Goal: Information Seeking & Learning: Check status

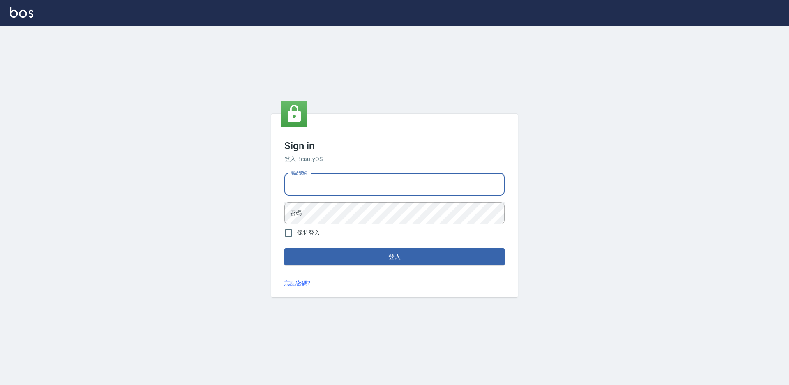
click at [313, 178] on input "電話號碼" at bounding box center [394, 184] width 220 height 22
type input "0988338477"
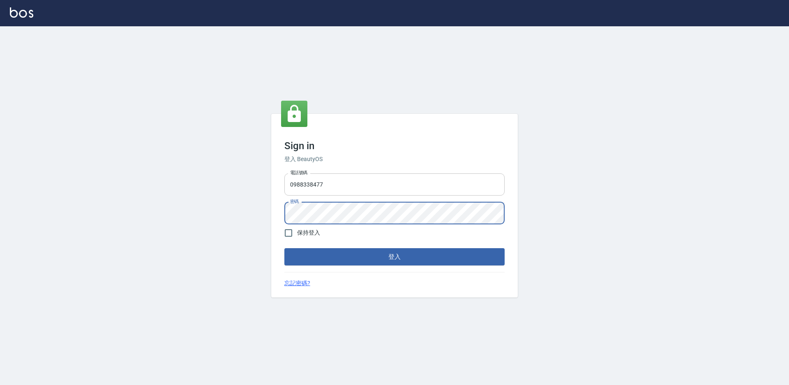
click at [284, 248] on button "登入" at bounding box center [394, 256] width 220 height 17
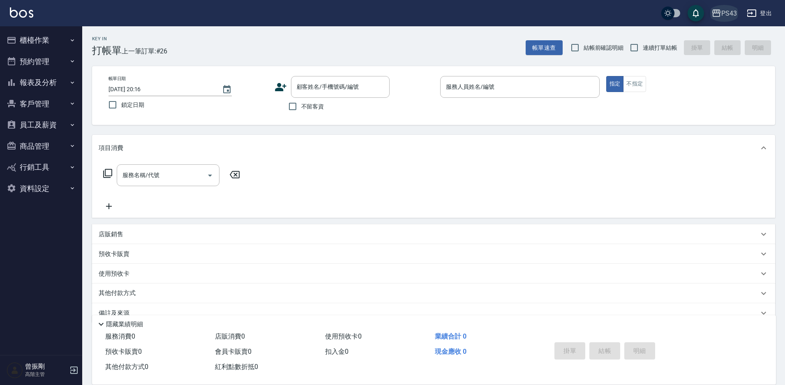
click at [725, 15] on div "PS43" at bounding box center [729, 13] width 16 height 10
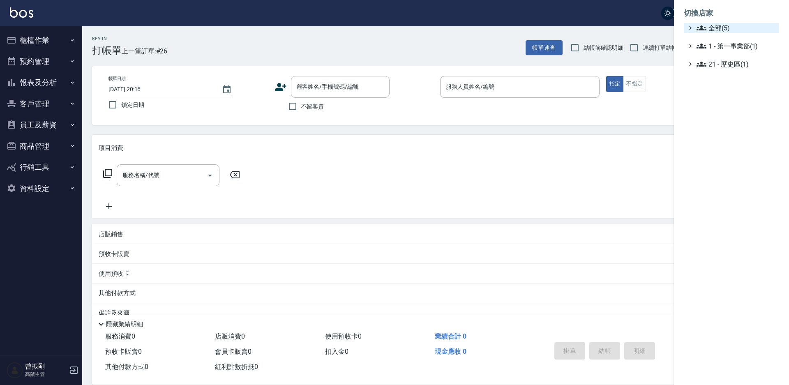
click at [721, 25] on span "全部(5)" at bounding box center [736, 28] width 79 height 10
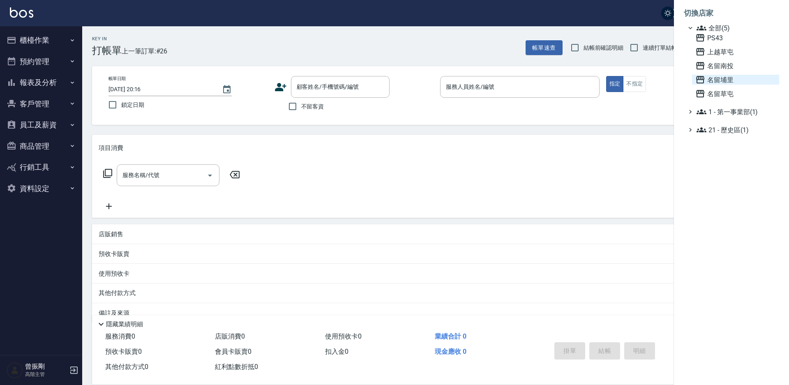
click at [723, 76] on span "名留埔里" at bounding box center [735, 80] width 81 height 10
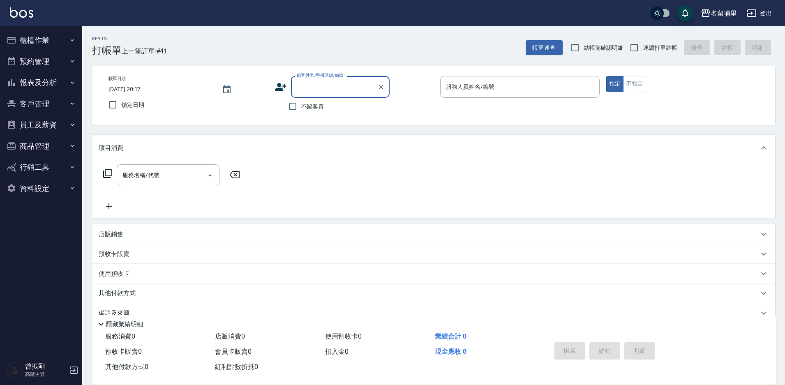
click at [47, 81] on button "報表及分析" at bounding box center [41, 82] width 76 height 21
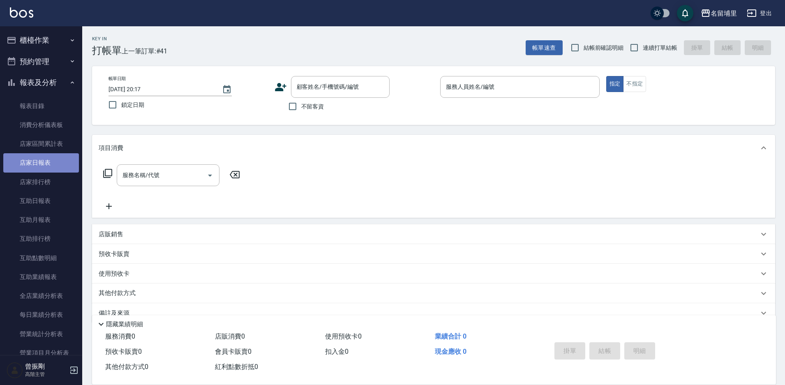
click at [45, 161] on link "店家日報表" at bounding box center [41, 162] width 76 height 19
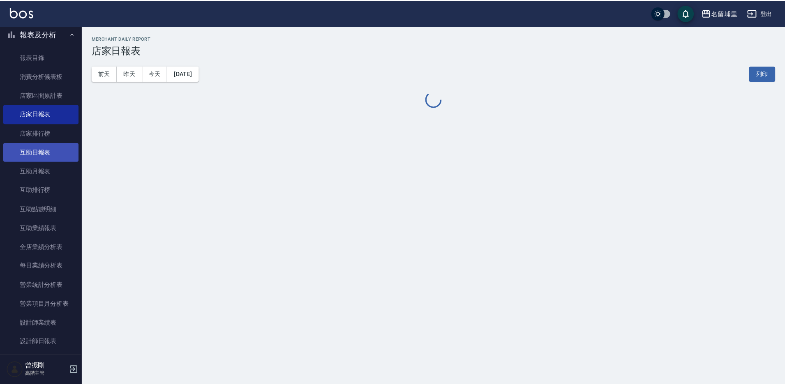
scroll to position [82, 0]
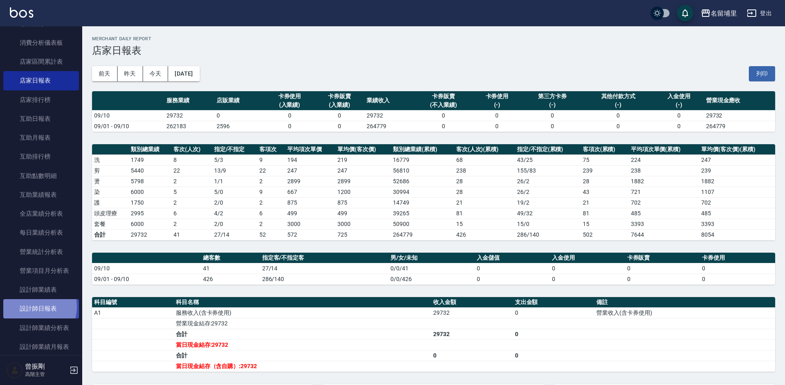
click at [30, 307] on link "設計師日報表" at bounding box center [41, 308] width 76 height 19
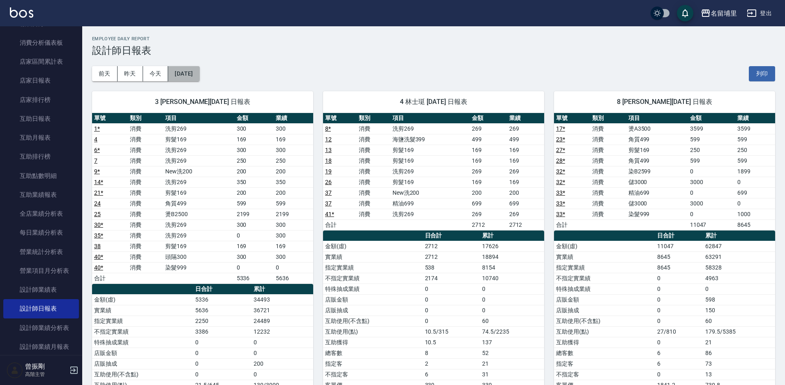
click at [199, 75] on button "[DATE]" at bounding box center [183, 73] width 31 height 15
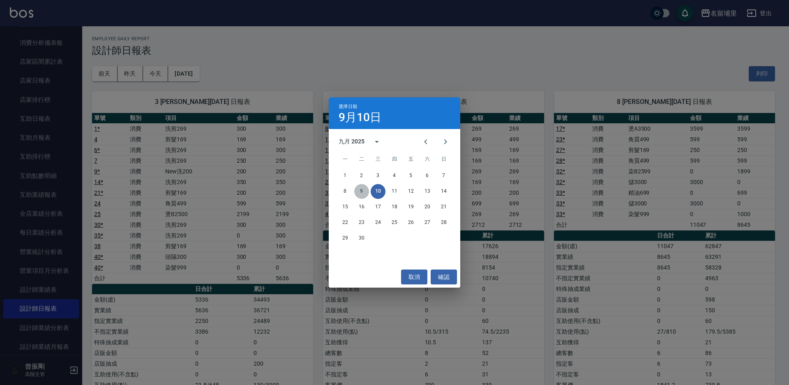
click at [362, 190] on button "9" at bounding box center [361, 191] width 15 height 15
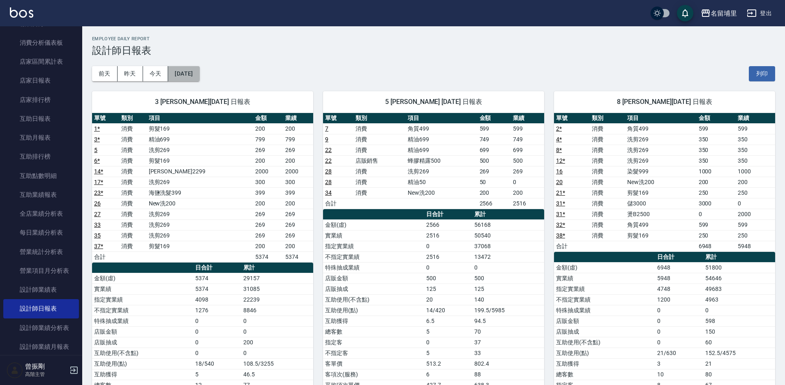
click at [188, 70] on button "[DATE]" at bounding box center [183, 73] width 31 height 15
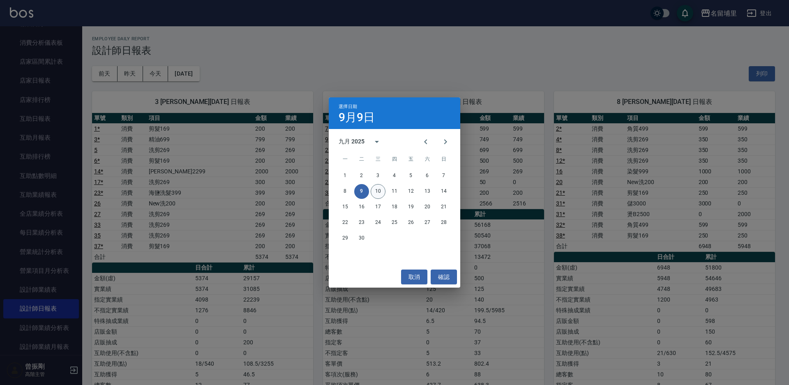
click at [385, 192] on button "10" at bounding box center [378, 191] width 15 height 15
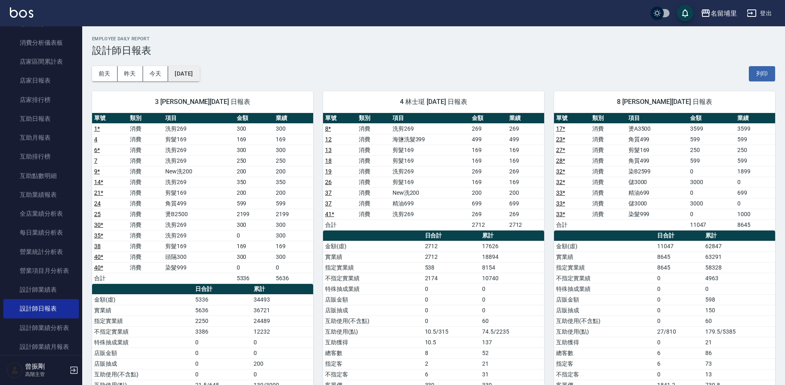
click at [199, 71] on button "[DATE]" at bounding box center [183, 73] width 31 height 15
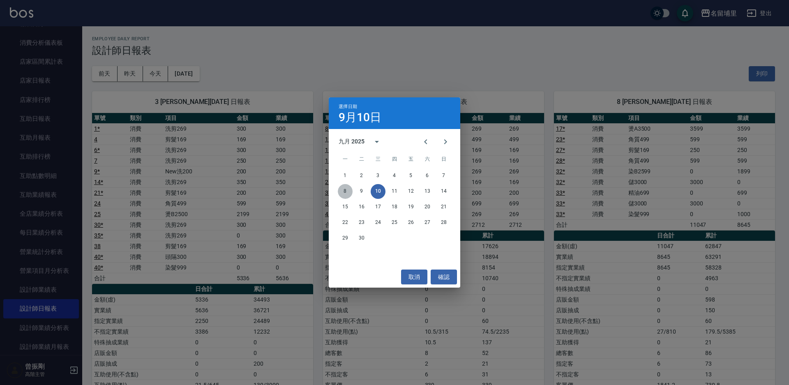
click at [344, 190] on button "8" at bounding box center [345, 191] width 15 height 15
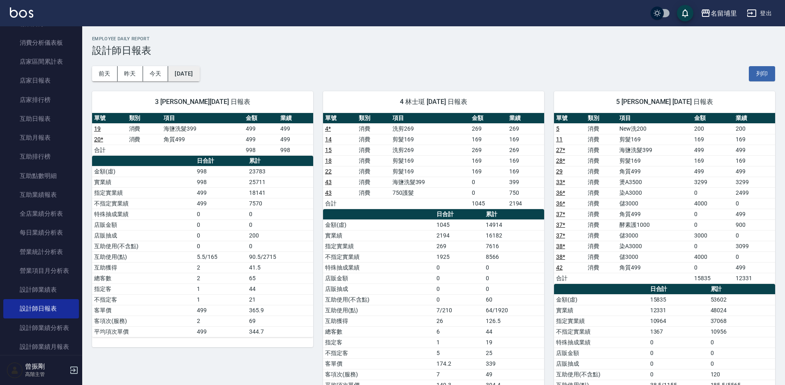
click at [187, 71] on button "[DATE]" at bounding box center [183, 73] width 31 height 15
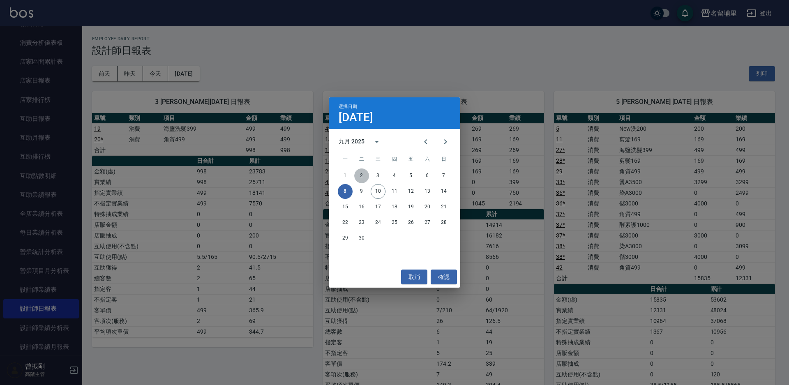
click at [362, 176] on button "2" at bounding box center [361, 175] width 15 height 15
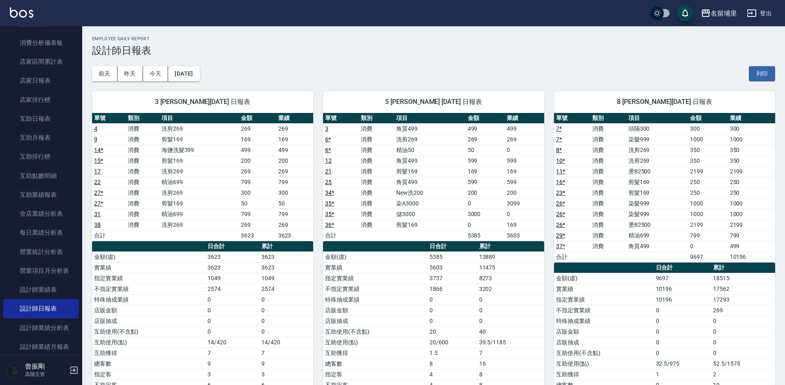
drag, startPoint x: 193, startPoint y: 74, endPoint x: 166, endPoint y: 200, distance: 129.4
click at [198, 72] on button "2025/09/02" at bounding box center [183, 73] width 31 height 15
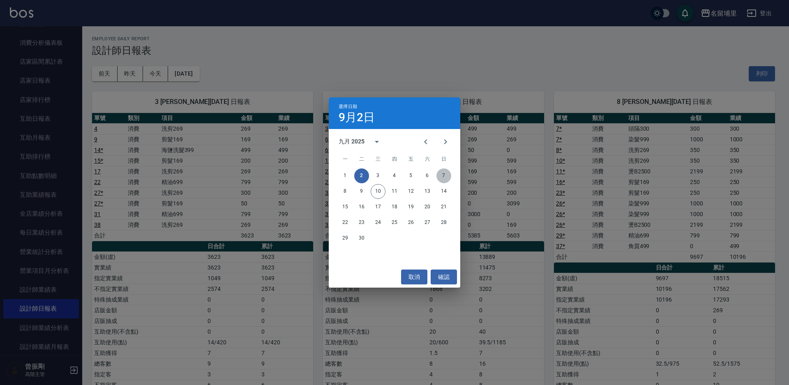
click at [445, 176] on button "7" at bounding box center [443, 175] width 15 height 15
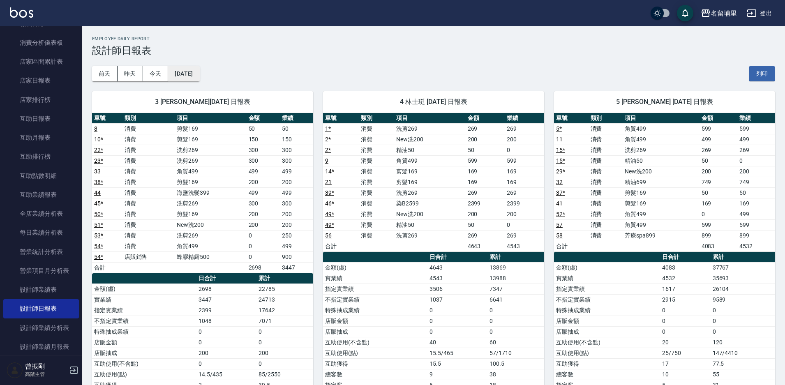
click at [198, 76] on button "[DATE]" at bounding box center [183, 73] width 31 height 15
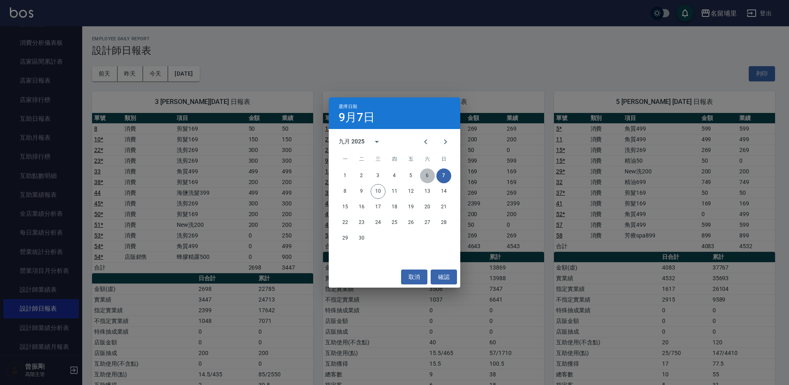
click at [423, 175] on button "6" at bounding box center [427, 175] width 15 height 15
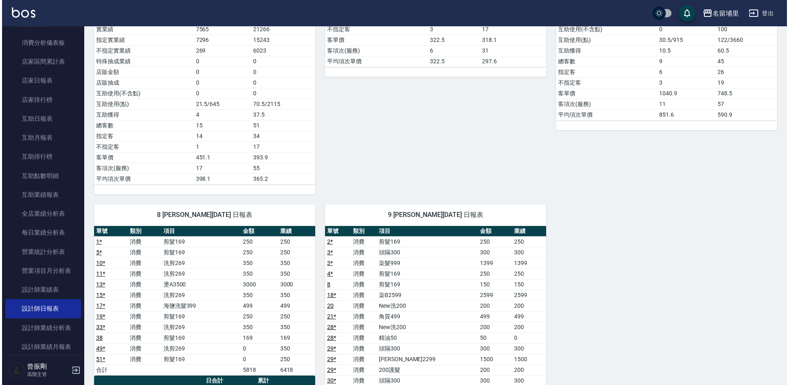
scroll to position [493, 0]
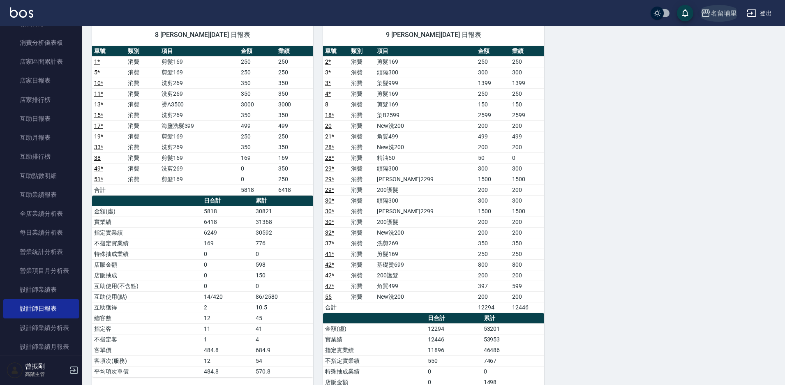
click at [710, 14] on icon "button" at bounding box center [706, 13] width 10 height 10
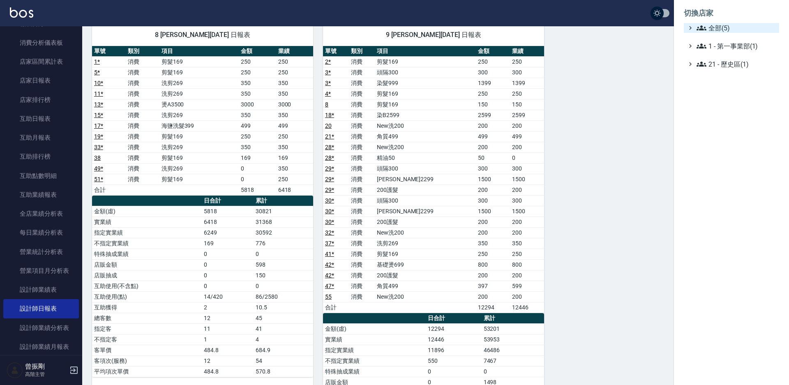
click at [722, 32] on span "全部(5)" at bounding box center [736, 28] width 79 height 10
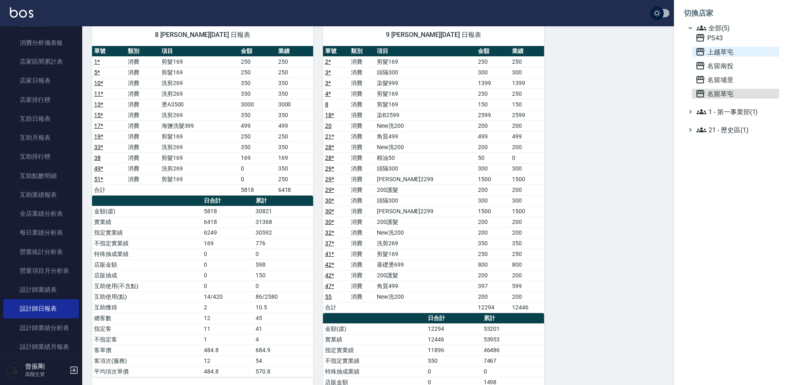
drag, startPoint x: 715, startPoint y: 93, endPoint x: 720, endPoint y: 47, distance: 46.3
click at [720, 47] on div "PS43 上越草屯 名留南投 名留埔里 名留草屯" at bounding box center [735, 66] width 87 height 66
click at [720, 47] on span "上越草屯" at bounding box center [735, 52] width 81 height 10
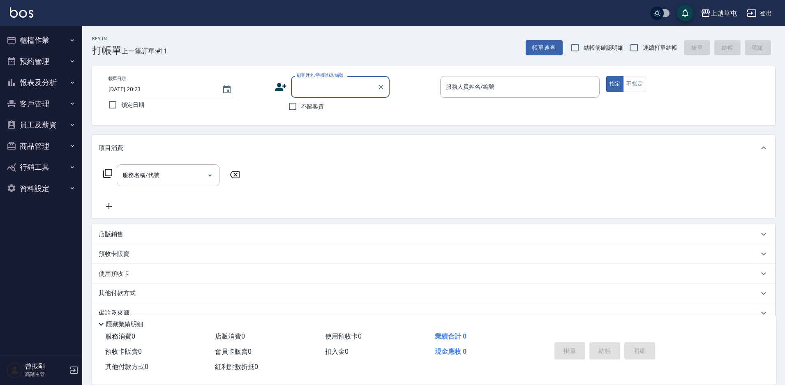
click at [35, 80] on button "報表及分析" at bounding box center [41, 82] width 76 height 21
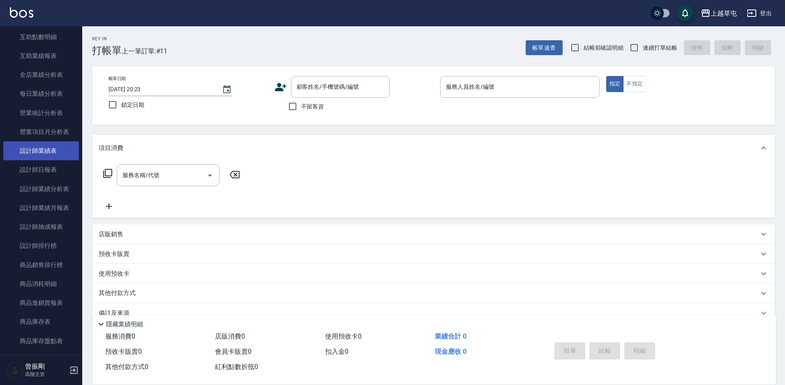
scroll to position [247, 0]
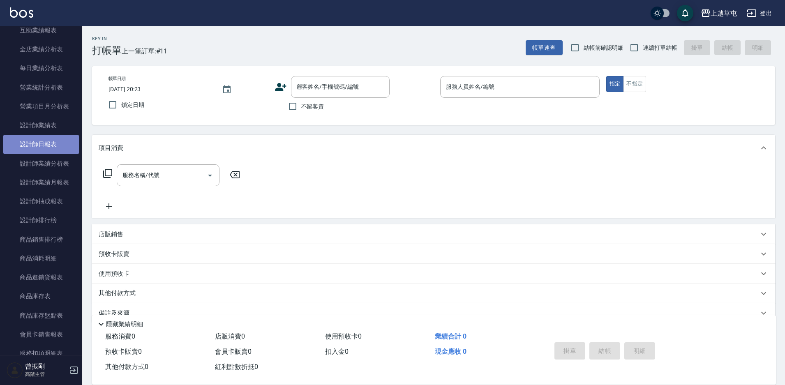
click at [49, 137] on link "設計師日報表" at bounding box center [41, 144] width 76 height 19
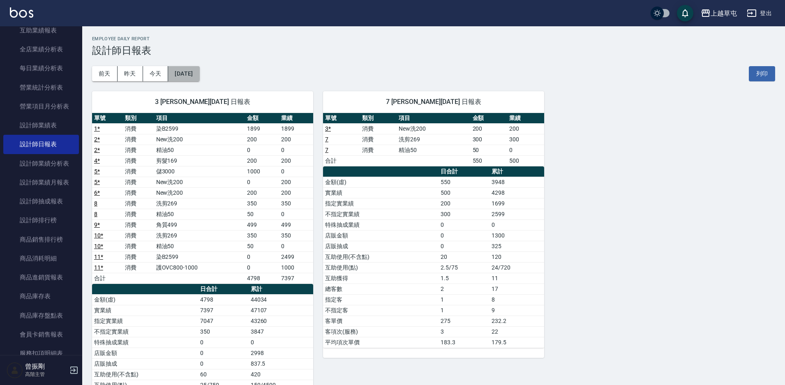
click at [195, 76] on button "[DATE]" at bounding box center [183, 73] width 31 height 15
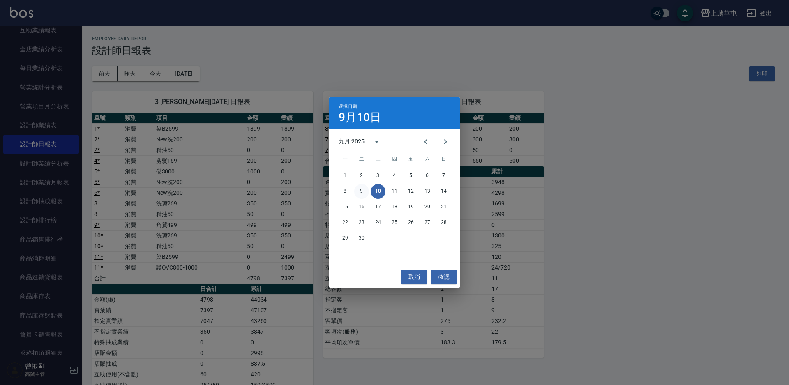
click at [364, 189] on button "9" at bounding box center [361, 191] width 15 height 15
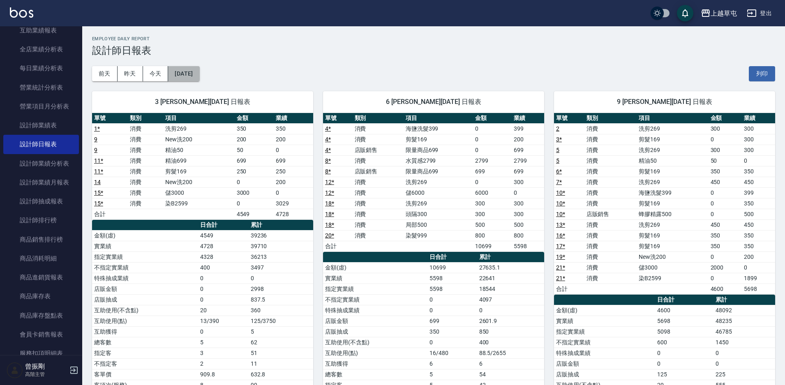
click at [190, 68] on button "[DATE]" at bounding box center [183, 73] width 31 height 15
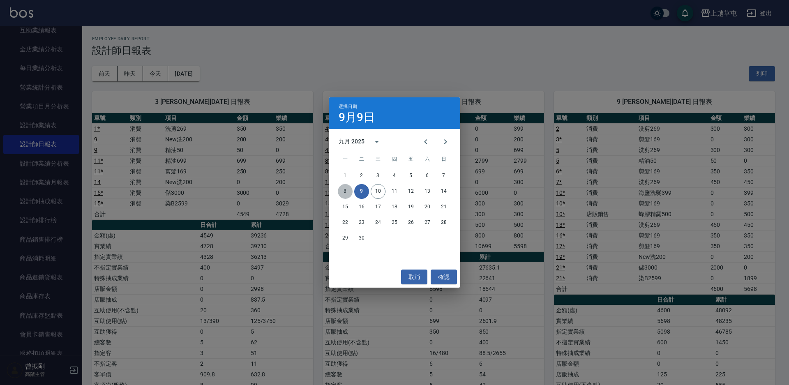
click at [350, 192] on button "8" at bounding box center [345, 191] width 15 height 15
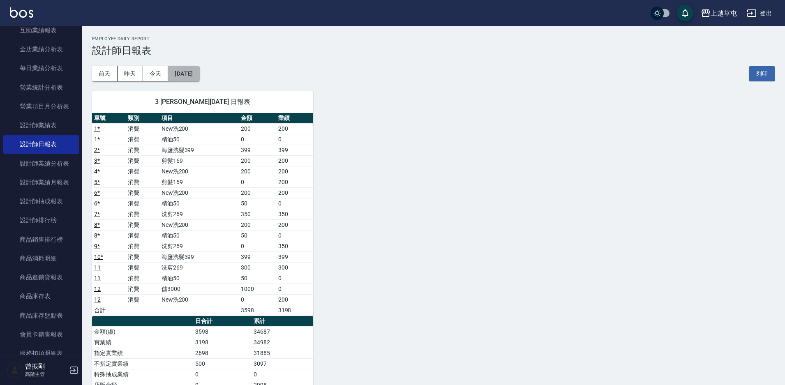
click at [199, 78] on button "[DATE]" at bounding box center [183, 73] width 31 height 15
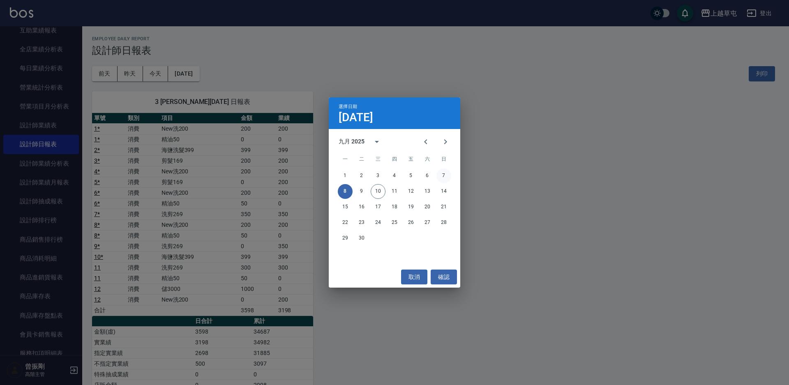
click at [438, 175] on button "7" at bounding box center [443, 175] width 15 height 15
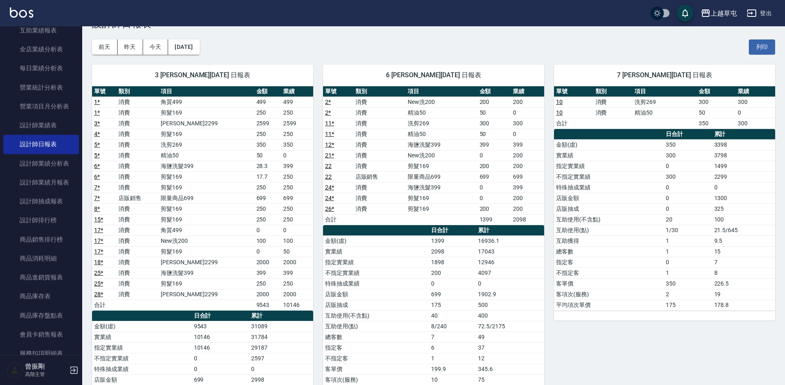
scroll to position [41, 0]
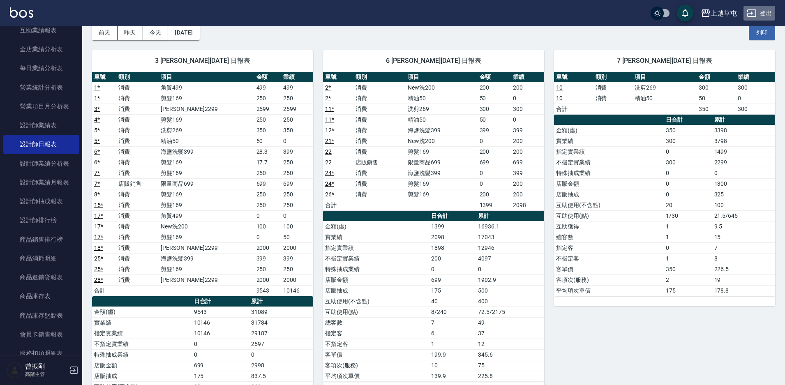
click at [766, 9] on button "登出" at bounding box center [759, 13] width 32 height 15
